Goal: Task Accomplishment & Management: Use online tool/utility

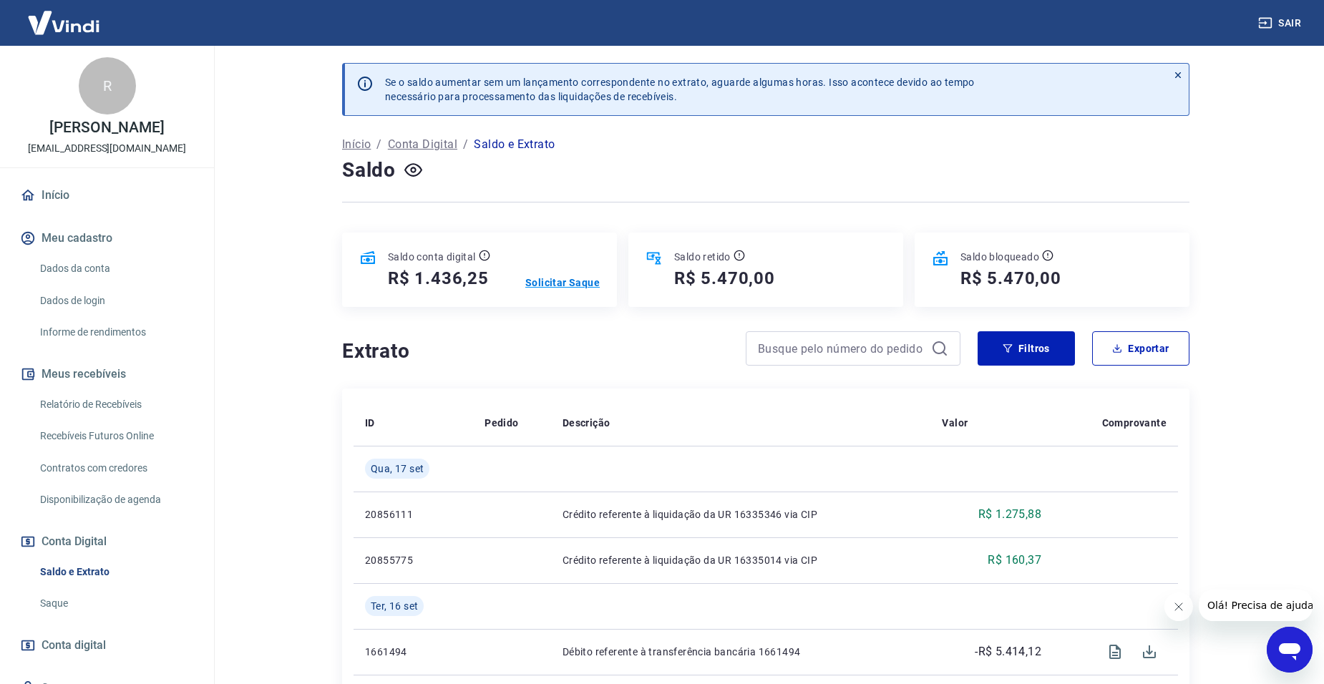
click at [569, 282] on p "Solicitar Saque" at bounding box center [562, 282] width 74 height 14
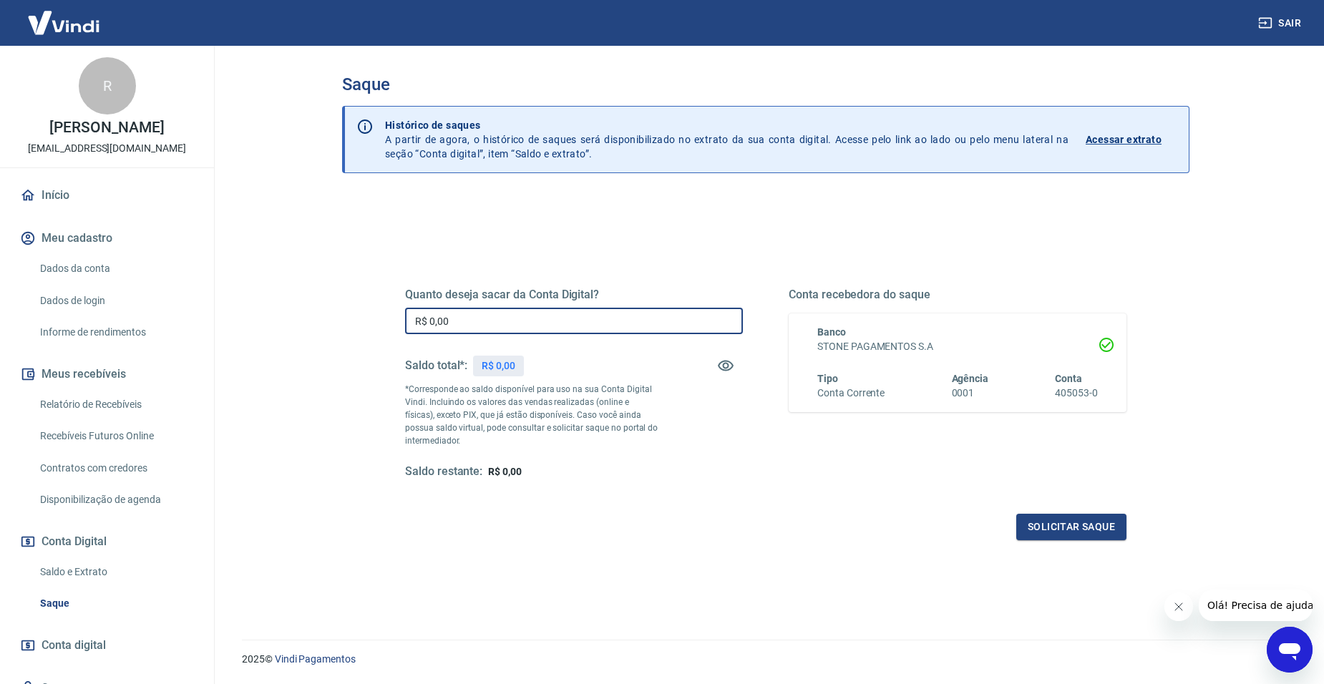
click at [530, 323] on input "R$ 0,00" at bounding box center [574, 321] width 338 height 26
type input "R$ 1.436,25"
click at [1045, 521] on button "Solicitar saque" at bounding box center [1071, 527] width 110 height 26
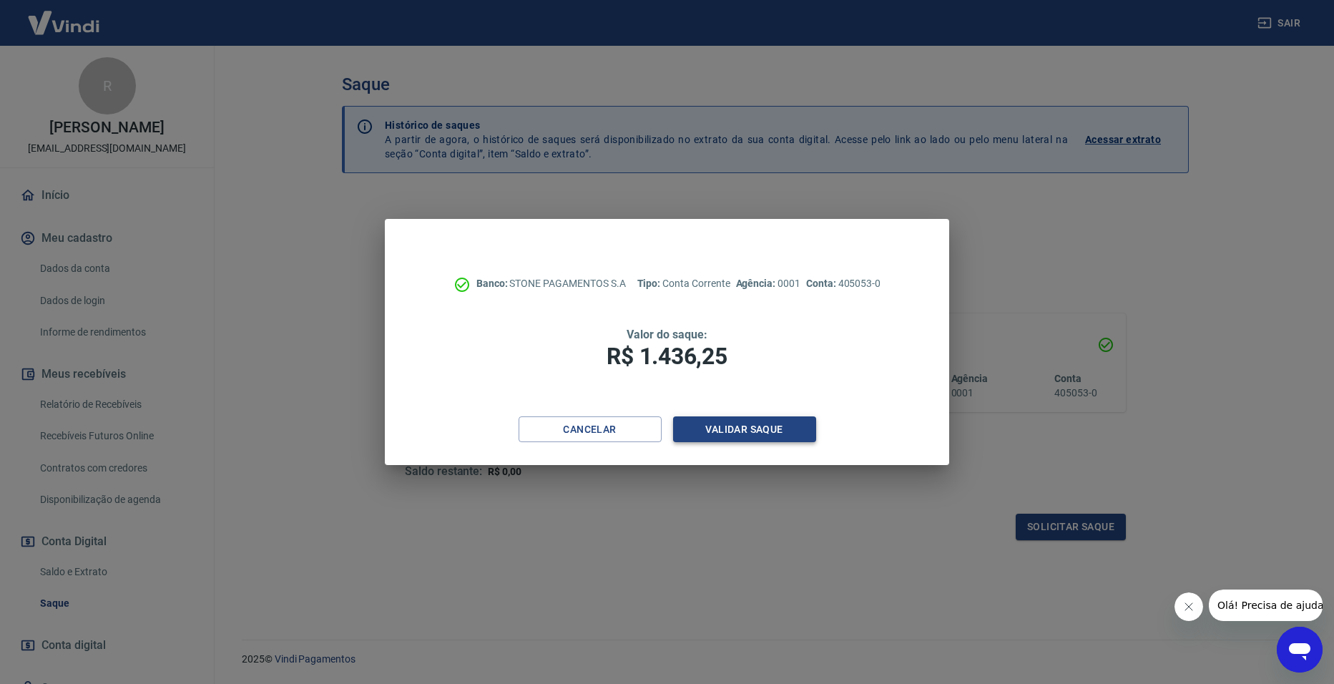
click at [786, 432] on button "Validar saque" at bounding box center [744, 429] width 143 height 26
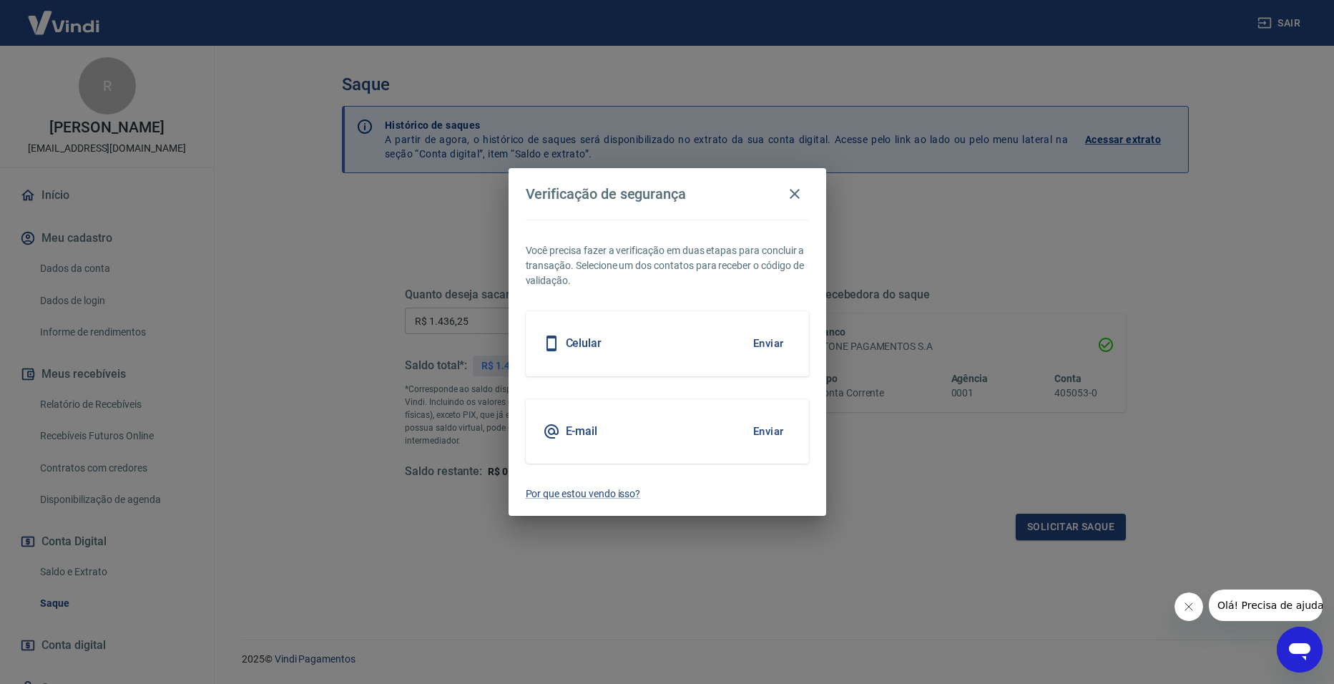
click at [772, 338] on button "Enviar" at bounding box center [769, 343] width 47 height 30
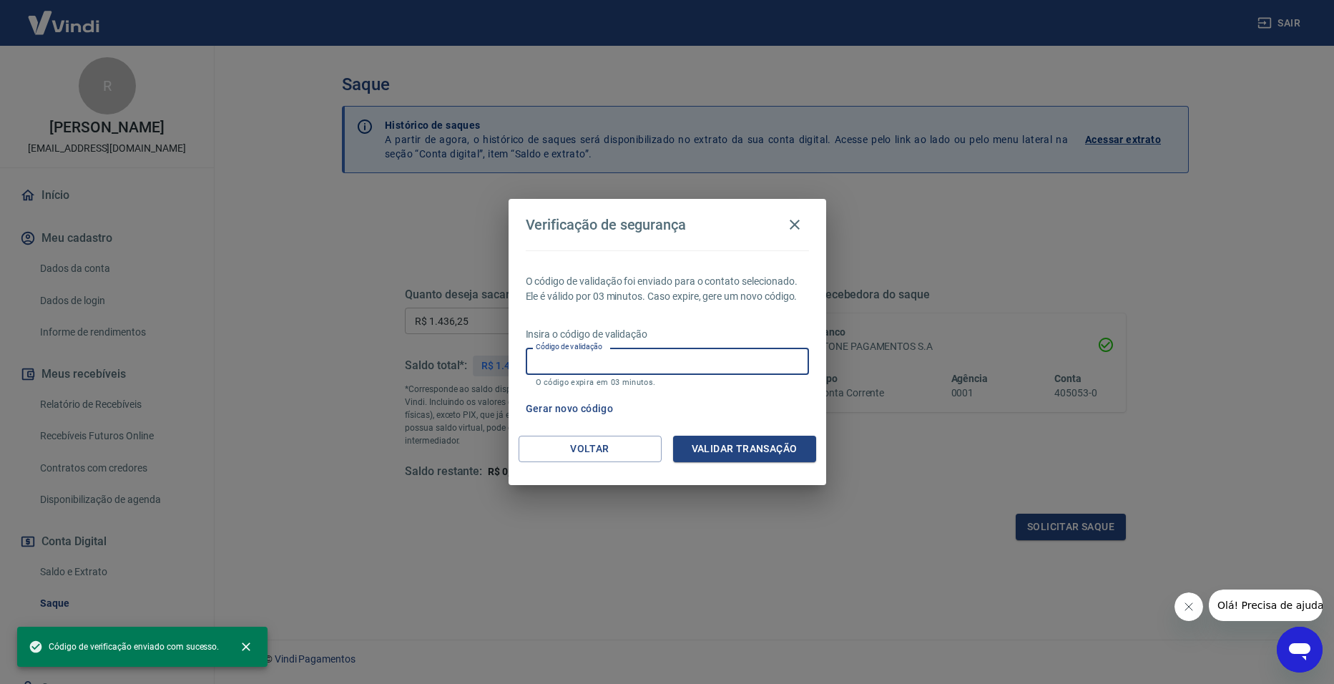
click at [590, 361] on div "Código de validação Código de validação O código expira em 03 minutos." at bounding box center [667, 367] width 283 height 39
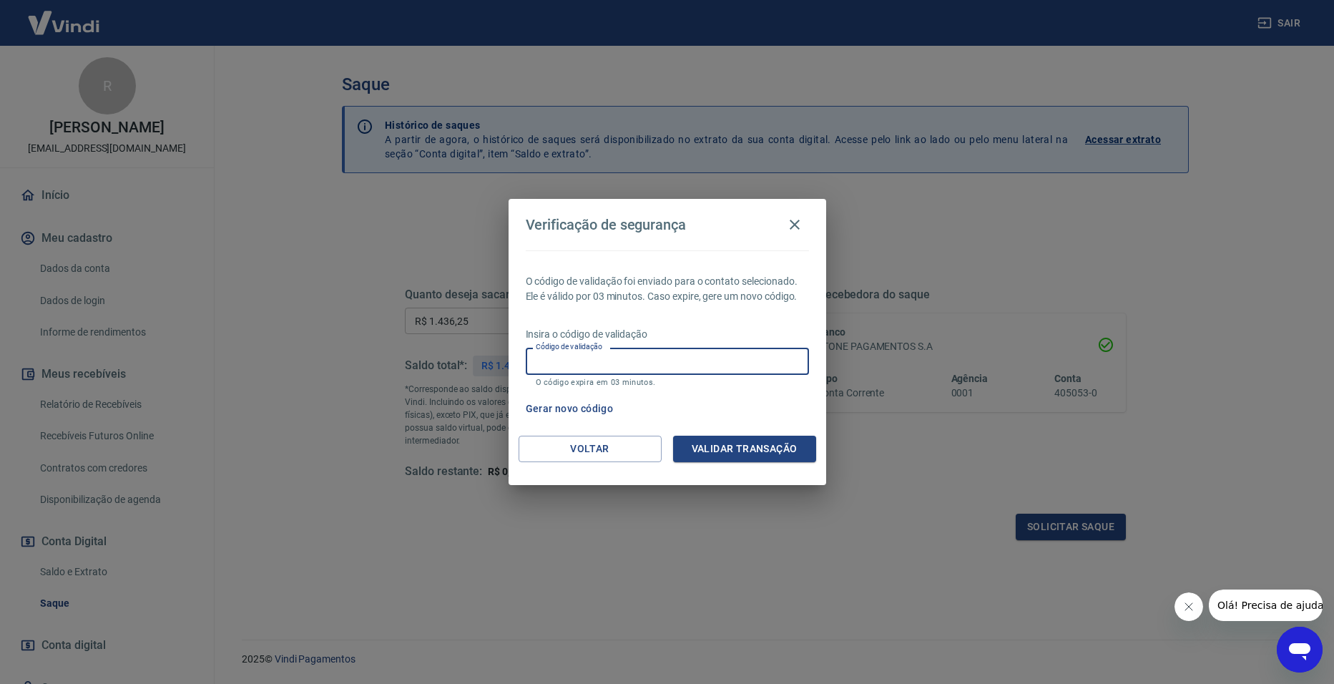
click at [606, 463] on div "Voltar Validar transação" at bounding box center [668, 460] width 318 height 49
click at [609, 459] on button "Voltar" at bounding box center [590, 449] width 143 height 26
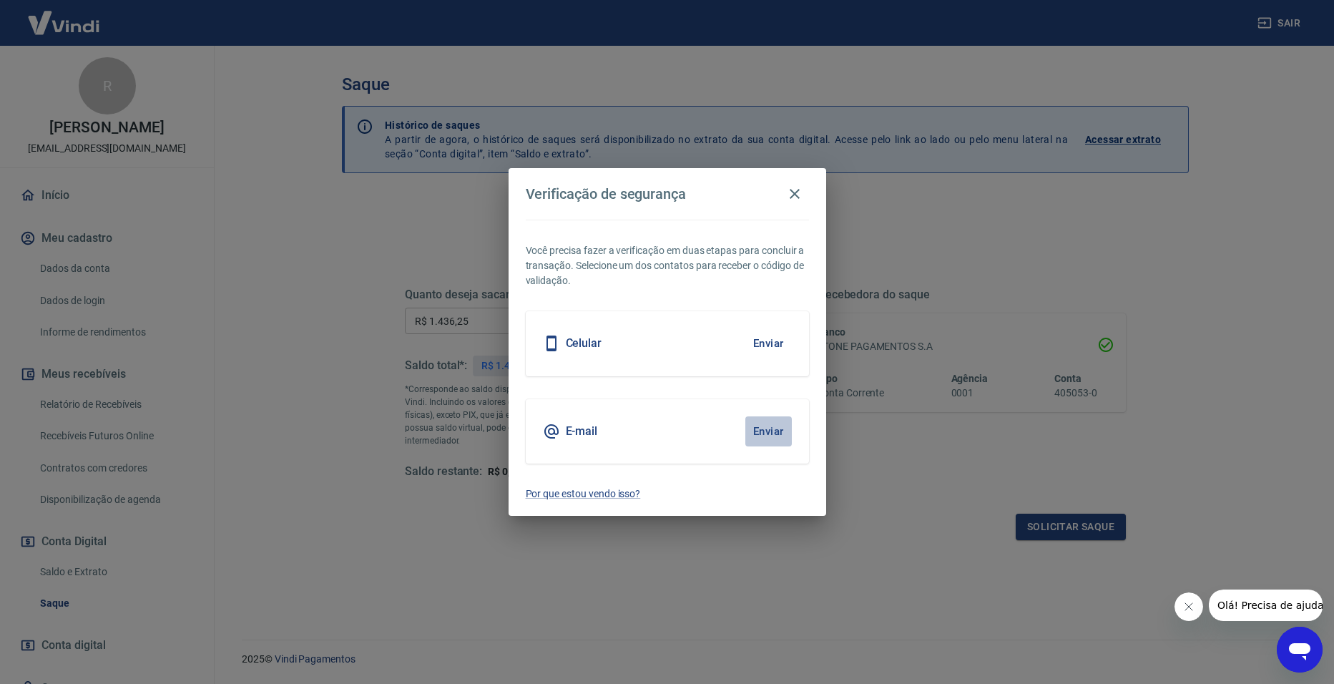
click at [766, 439] on button "Enviar" at bounding box center [769, 431] width 47 height 30
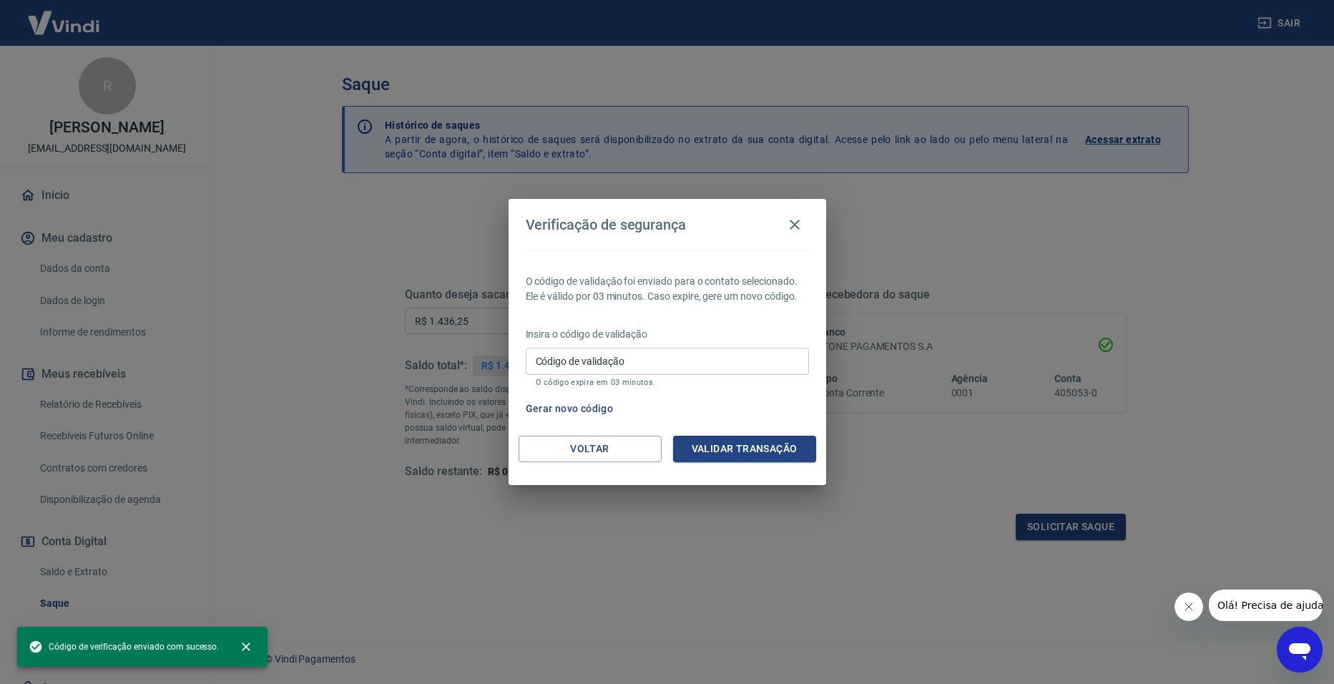
click at [641, 360] on input "Código de validação" at bounding box center [667, 361] width 283 height 26
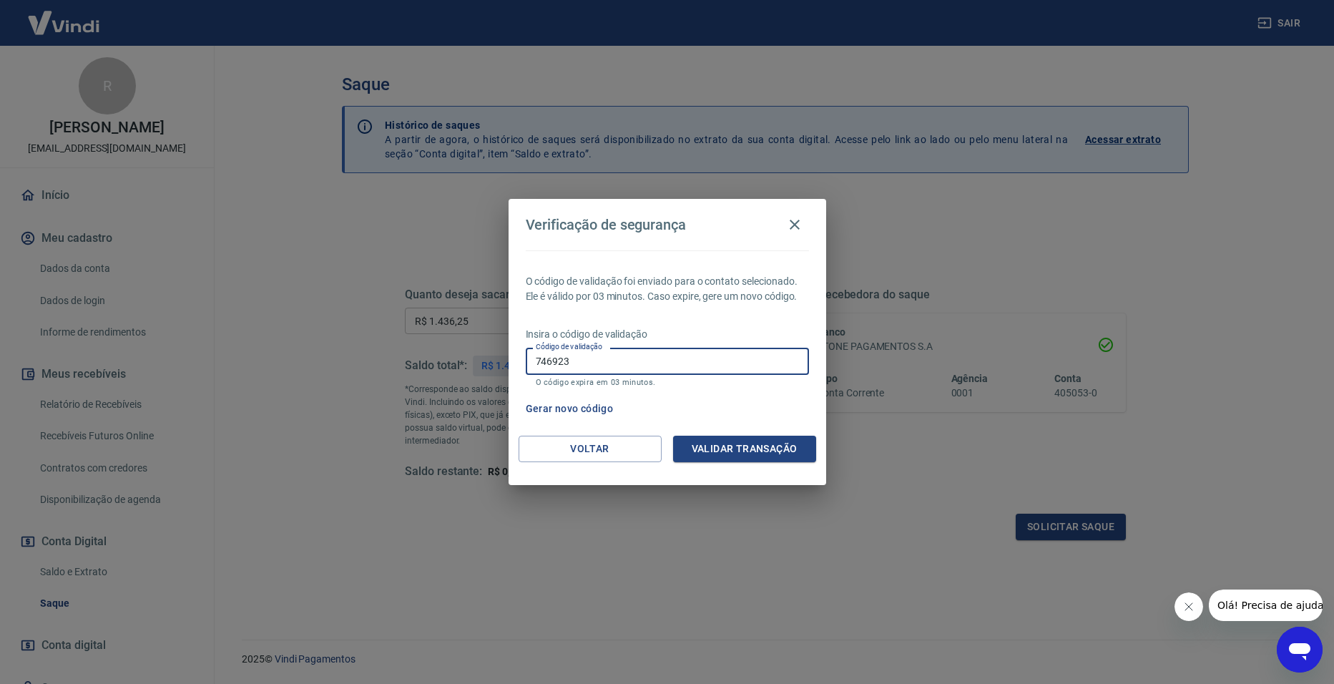
type input "746923"
click at [761, 447] on button "Validar transação" at bounding box center [744, 449] width 143 height 26
